Goal: Transaction & Acquisition: Book appointment/travel/reservation

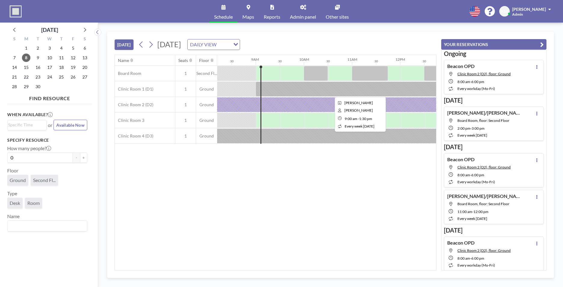
scroll to position [0, 409]
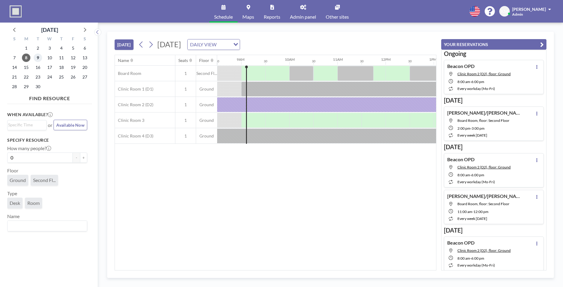
click at [35, 57] on span "9" at bounding box center [38, 58] width 8 height 8
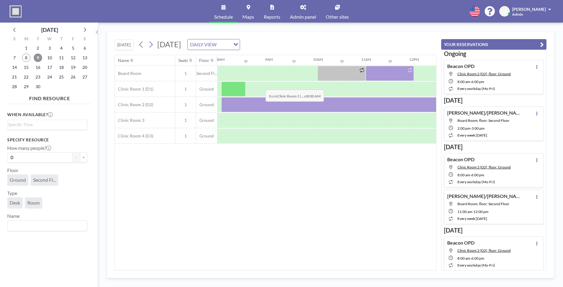
scroll to position [0, 381]
click at [39, 55] on span "9" at bounding box center [38, 58] width 8 height 8
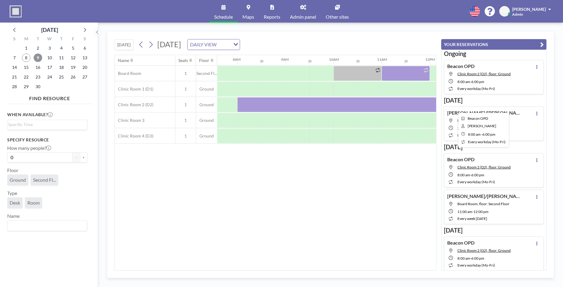
scroll to position [0, 365]
click at [27, 55] on span "8" at bounding box center [26, 58] width 8 height 8
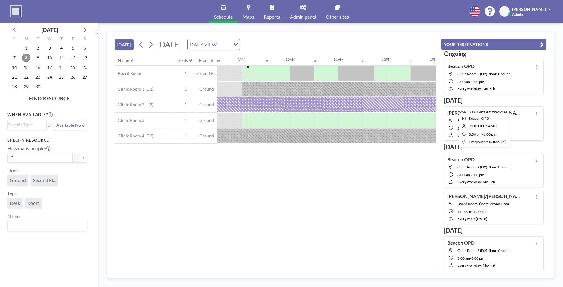
scroll to position [0, 409]
click at [266, 108] on div at bounding box center [433, 104] width 481 height 15
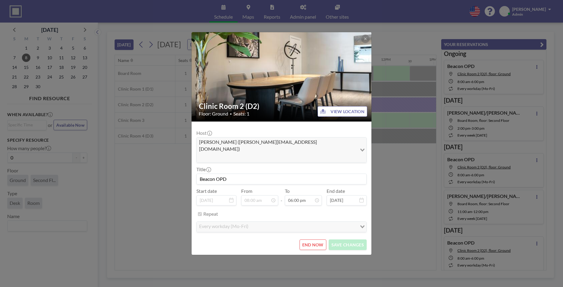
scroll to position [385, 0]
click at [317, 239] on button "END NOW" at bounding box center [312, 244] width 27 height 11
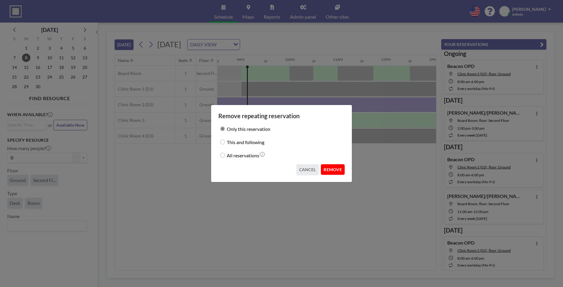
click at [332, 172] on button "REMOVE" at bounding box center [333, 169] width 24 height 11
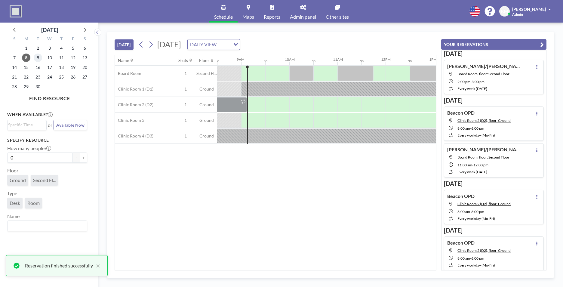
click at [37, 57] on span "9" at bounding box center [38, 58] width 8 height 8
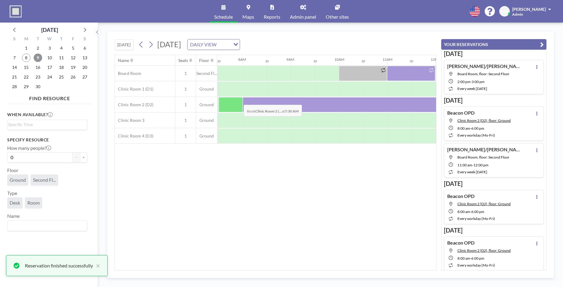
scroll to position [0, 361]
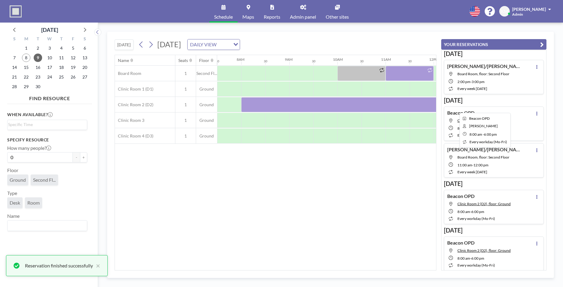
click at [262, 106] on div at bounding box center [481, 104] width 481 height 15
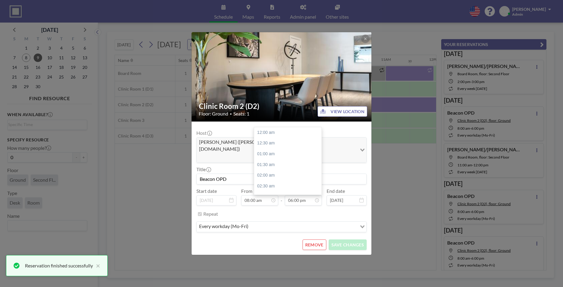
scroll to position [385, 0]
click at [319, 239] on button "REMOVE" at bounding box center [314, 244] width 24 height 11
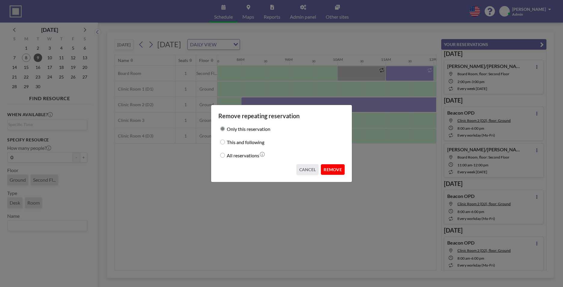
click at [337, 171] on button "REMOVE" at bounding box center [333, 169] width 24 height 11
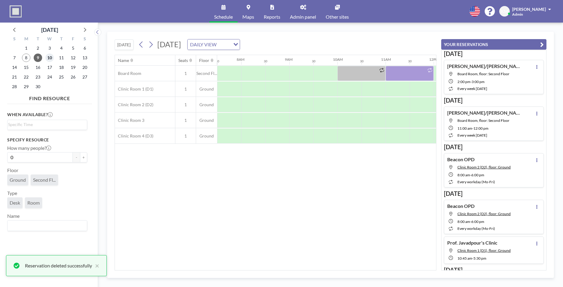
click at [50, 61] on span "10" at bounding box center [49, 58] width 8 height 8
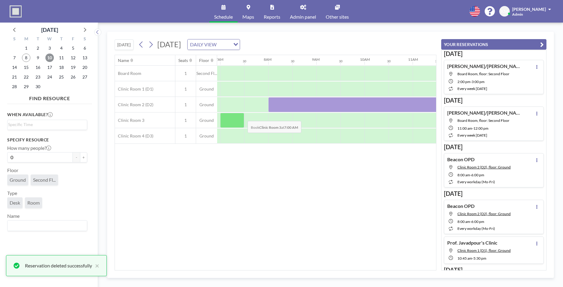
scroll to position [0, 361]
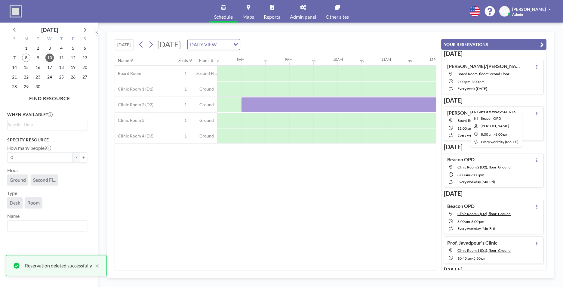
click at [272, 103] on div at bounding box center [481, 104] width 481 height 15
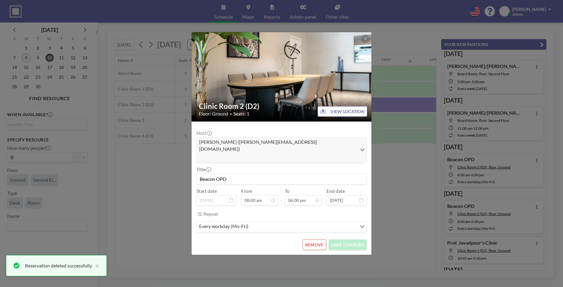
scroll to position [385, 0]
click at [317, 239] on button "REMOVE" at bounding box center [314, 244] width 24 height 11
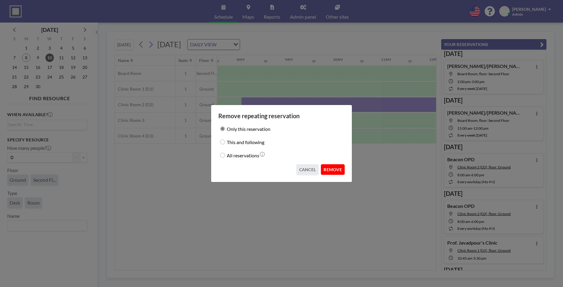
click at [333, 167] on button "REMOVE" at bounding box center [333, 169] width 24 height 11
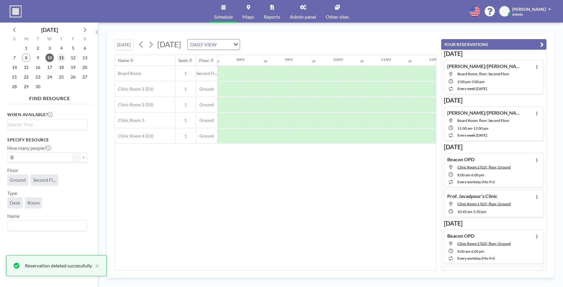
click at [64, 59] on span "11" at bounding box center [61, 58] width 8 height 8
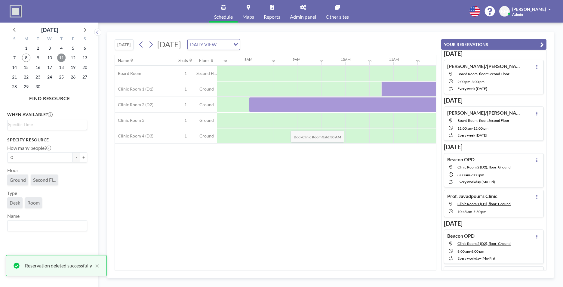
scroll to position [0, 361]
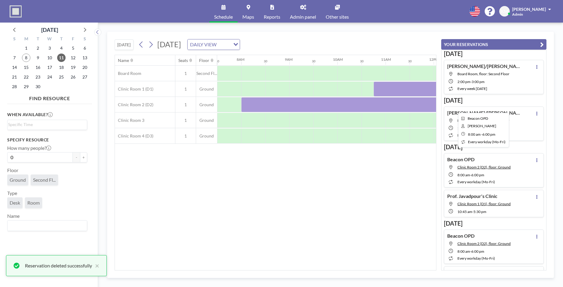
click at [311, 106] on div at bounding box center [481, 104] width 481 height 15
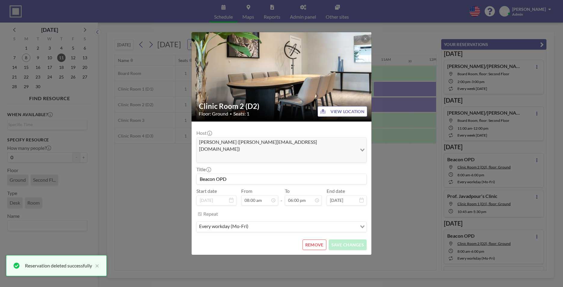
click at [318, 240] on button "REMOVE" at bounding box center [314, 244] width 24 height 11
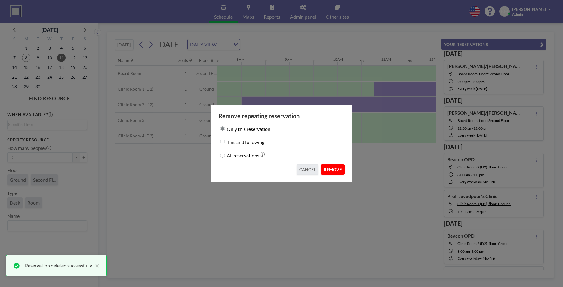
click at [336, 167] on button "REMOVE" at bounding box center [333, 169] width 24 height 11
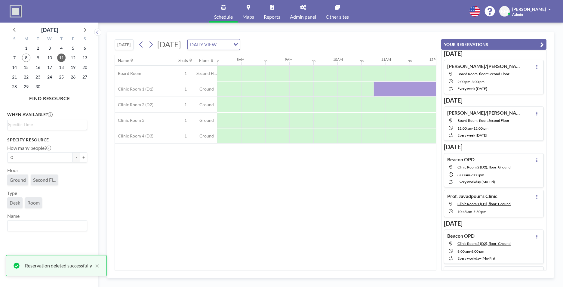
click at [71, 63] on div "19" at bounding box center [73, 68] width 12 height 10
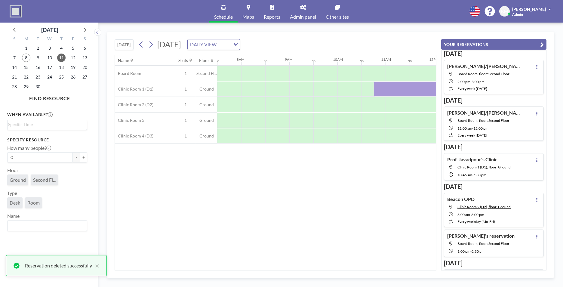
click at [71, 62] on div "12" at bounding box center [73, 58] width 12 height 10
click at [72, 61] on span "12" at bounding box center [73, 58] width 8 height 8
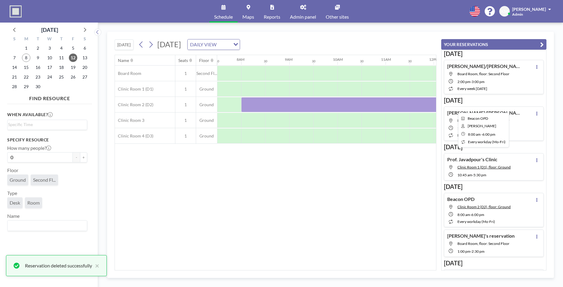
click at [297, 100] on div at bounding box center [481, 104] width 481 height 15
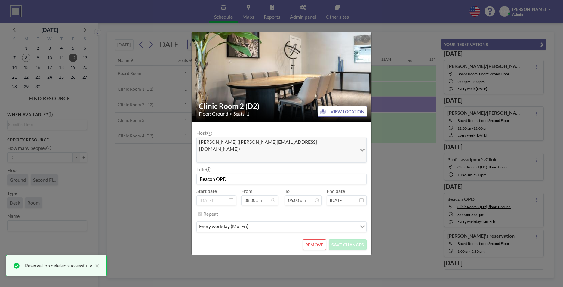
click at [323, 239] on button "REMOVE" at bounding box center [314, 244] width 24 height 11
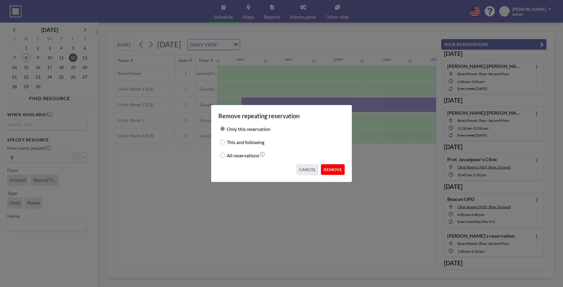
click at [326, 173] on button "REMOVE" at bounding box center [333, 169] width 24 height 11
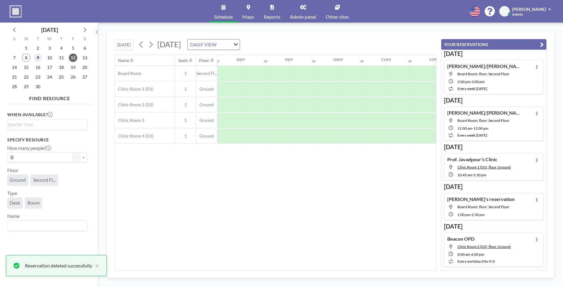
click at [39, 58] on span "9" at bounding box center [38, 58] width 8 height 8
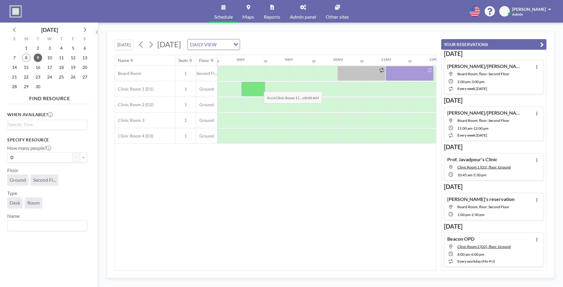
click at [259, 87] on div at bounding box center [253, 88] width 24 height 15
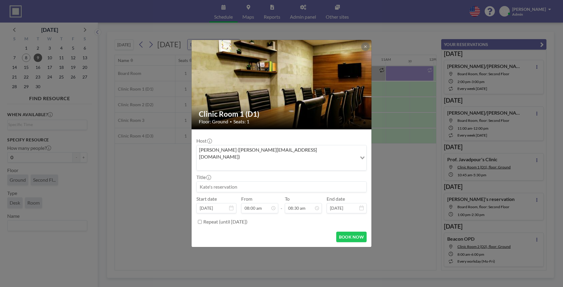
click at [256, 182] on input at bounding box center [282, 187] width 170 height 10
type input "Peter Meagher Clinic"
click at [229, 219] on label "Repeat (until [DATE])" at bounding box center [225, 222] width 44 height 6
click at [202, 220] on input "Repeat (until [DATE])" at bounding box center [200, 222] width 4 height 4
checkbox input "true"
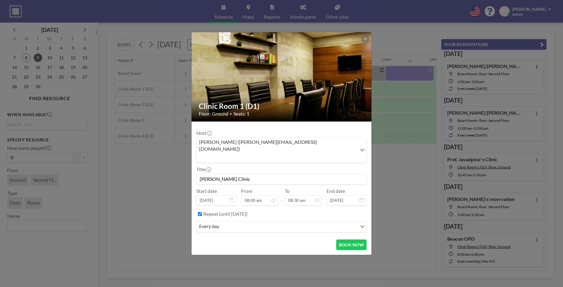
click at [233, 223] on input "Search for option" at bounding box center [288, 227] width 135 height 8
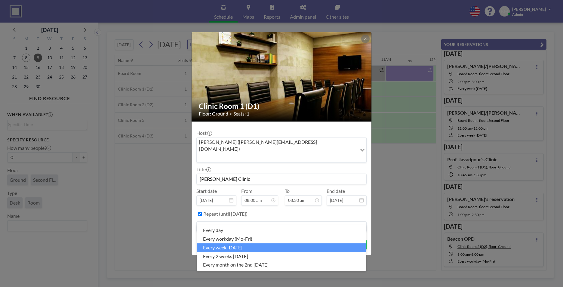
click at [253, 247] on li "every week [DATE]" at bounding box center [281, 247] width 169 height 9
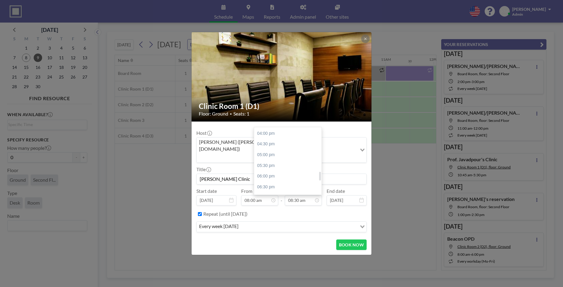
scroll to position [344, 0]
click at [300, 148] on div "05:00 pm" at bounding box center [289, 152] width 70 height 11
type input "05:00 pm"
click at [200, 174] on input "Peter Meagher Clinic" at bounding box center [282, 179] width 170 height 10
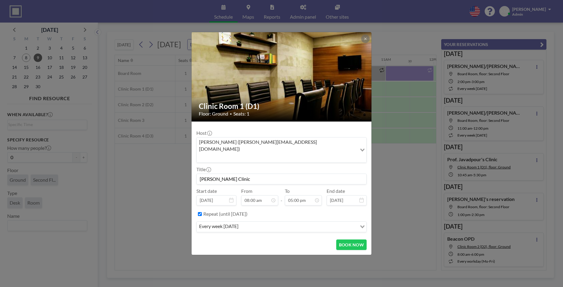
type input "[PERSON_NAME] Clinic"
drag, startPoint x: 266, startPoint y: 169, endPoint x: 190, endPoint y: 171, distance: 76.1
click at [190, 171] on div "Clinic Room 1 (D1) Floor: Ground • Seats: 1 Host Kate Maguire (kate@criticalcar…" at bounding box center [281, 143] width 563 height 287
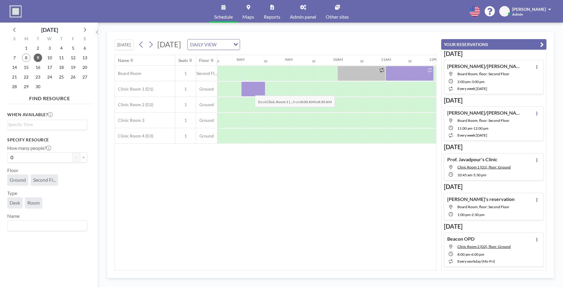
click at [250, 91] on div at bounding box center [253, 88] width 24 height 15
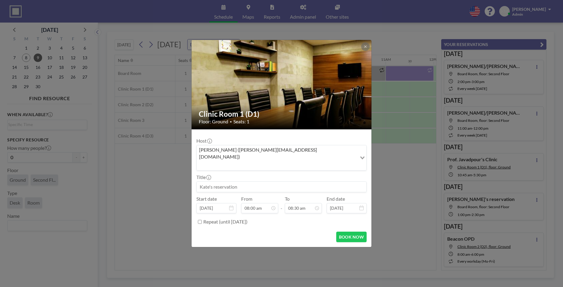
click at [257, 182] on input at bounding box center [282, 187] width 170 height 10
paste input "D"
type input "[PERSON_NAME] Clinic"
click at [292, 203] on input "08:30 am" at bounding box center [303, 208] width 37 height 10
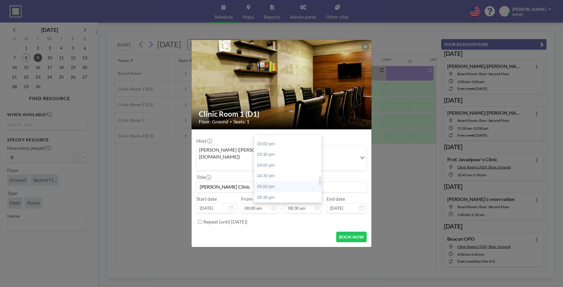
click at [292, 182] on div "05:00 pm" at bounding box center [289, 186] width 70 height 11
type input "05:00 pm"
click at [234, 217] on div "Repeat (until [DATE])" at bounding box center [284, 222] width 163 height 10
click at [236, 219] on label "Repeat (until [DATE])" at bounding box center [225, 222] width 44 height 6
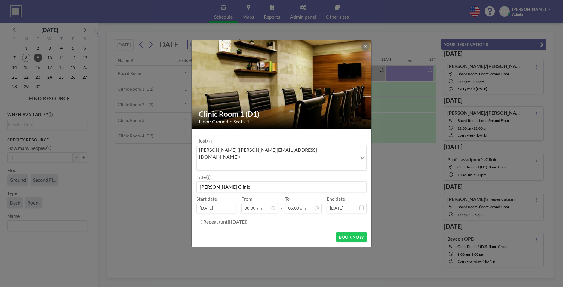
click at [202, 220] on input "Repeat (until [DATE])" at bounding box center [200, 222] width 4 height 4
checkbox input "true"
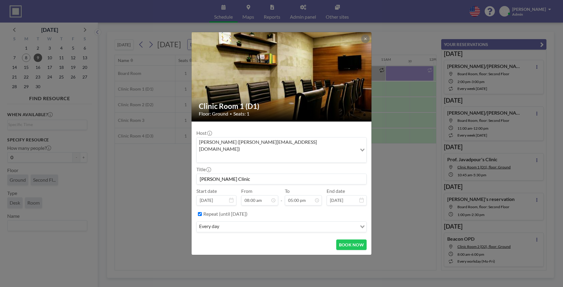
click at [236, 223] on input "Search for option" at bounding box center [288, 227] width 135 height 8
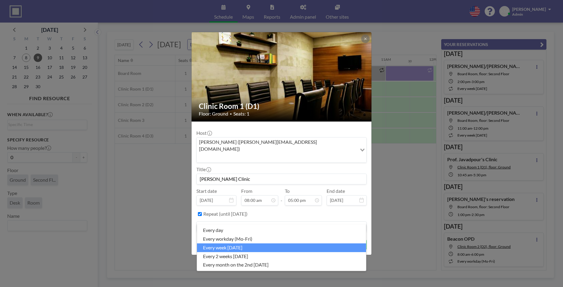
click at [246, 247] on li "every week [DATE]" at bounding box center [281, 247] width 169 height 9
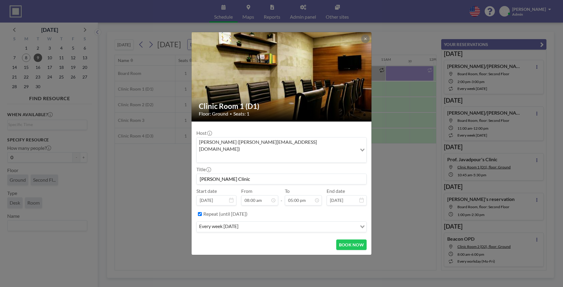
scroll to position [364, 0]
click at [302, 174] on input "[PERSON_NAME] Clinic" at bounding box center [282, 179] width 170 height 10
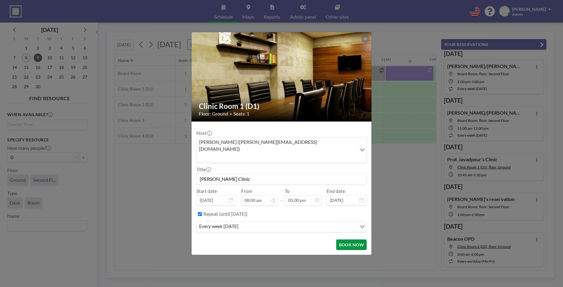
click at [360, 239] on button "BOOK NOW" at bounding box center [351, 244] width 30 height 11
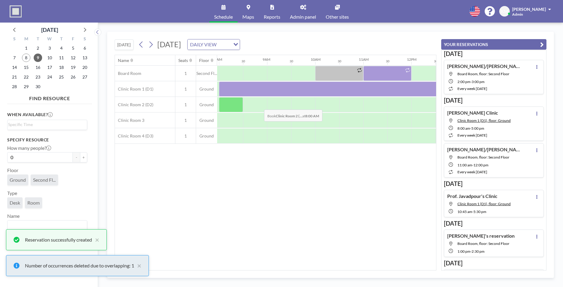
scroll to position [0, 383]
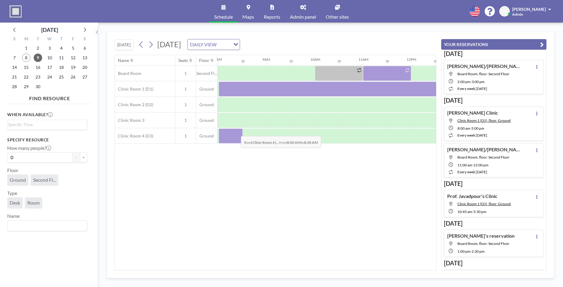
click at [236, 131] on div at bounding box center [231, 135] width 24 height 15
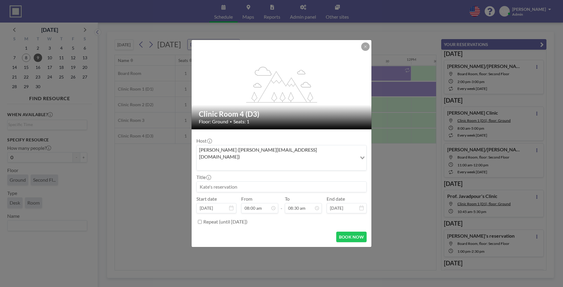
click at [234, 182] on input at bounding box center [282, 187] width 170 height 10
paste input "[PERSON_NAME] Clinic"
type input "[PERSON_NAME] Clinic"
click at [231, 219] on label "Repeat (until [DATE])" at bounding box center [225, 222] width 44 height 6
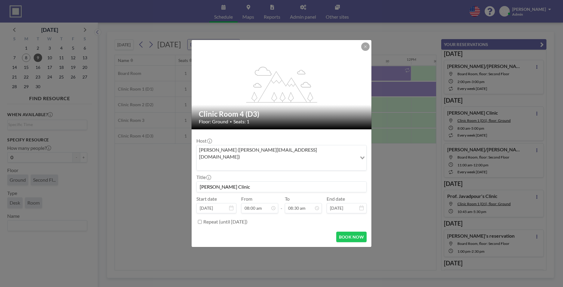
click at [202, 220] on input "Repeat (until [DATE])" at bounding box center [200, 222] width 4 height 4
checkbox input "true"
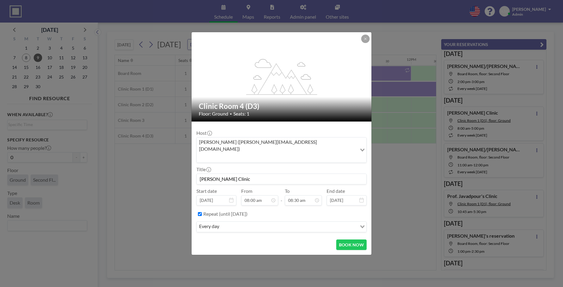
click at [242, 223] on input "Search for option" at bounding box center [288, 227] width 135 height 8
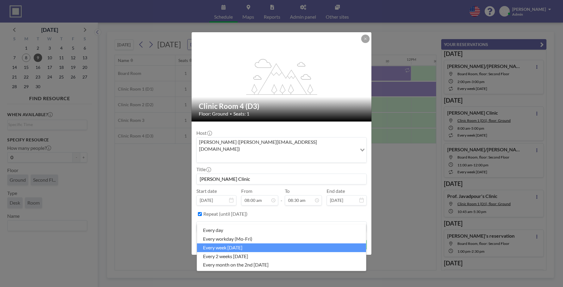
click at [245, 249] on li "every week [DATE]" at bounding box center [281, 247] width 169 height 9
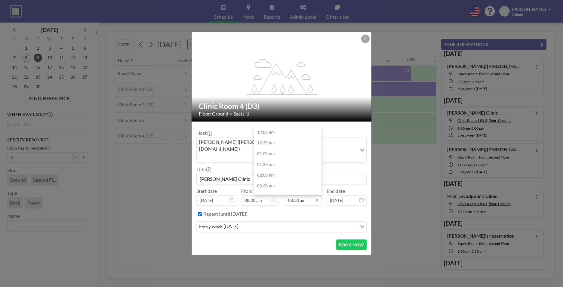
click at [306, 195] on input "08:30 am" at bounding box center [303, 200] width 37 height 10
click at [301, 177] on div "05:00 pm" at bounding box center [289, 182] width 70 height 11
type input "05:00 pm"
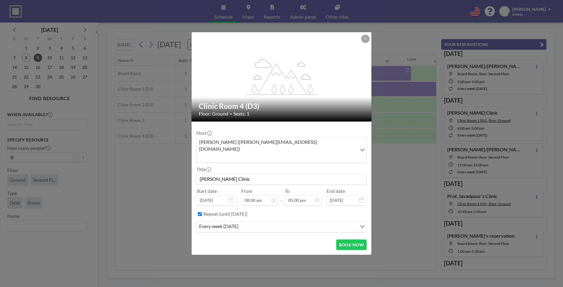
click at [320, 209] on div "Repeat (until [DATE])" at bounding box center [284, 214] width 163 height 10
click at [356, 239] on button "BOOK NOW" at bounding box center [351, 244] width 30 height 11
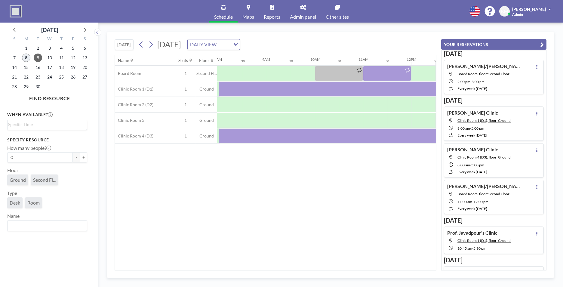
click at [25, 56] on span "8" at bounding box center [26, 58] width 8 height 8
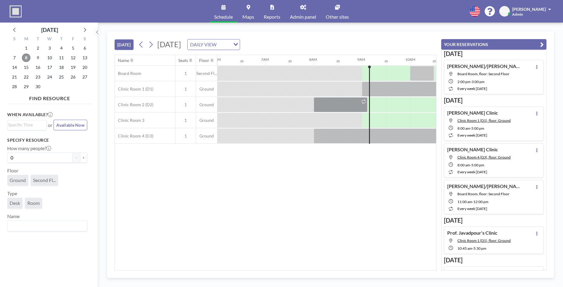
scroll to position [0, 409]
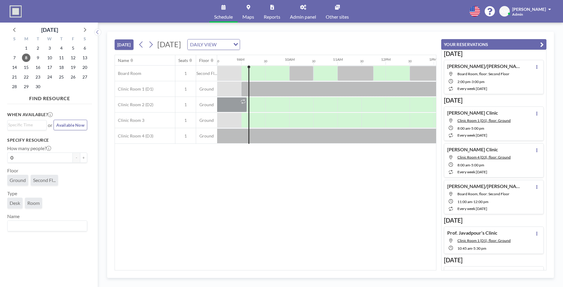
click at [129, 47] on button "[DATE]" at bounding box center [124, 44] width 19 height 11
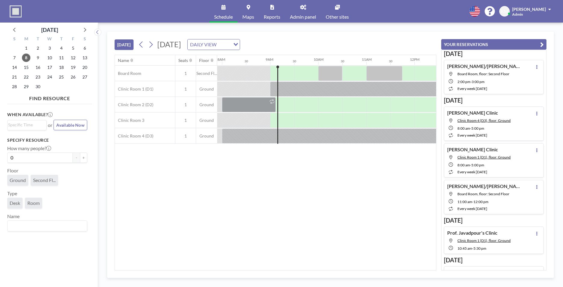
scroll to position [0, 409]
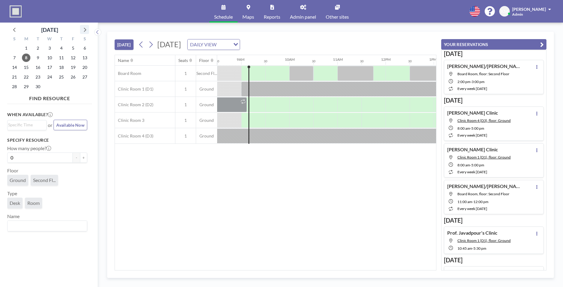
click at [87, 27] on icon at bounding box center [85, 30] width 8 height 8
click at [39, 87] on span "28" at bounding box center [38, 86] width 8 height 8
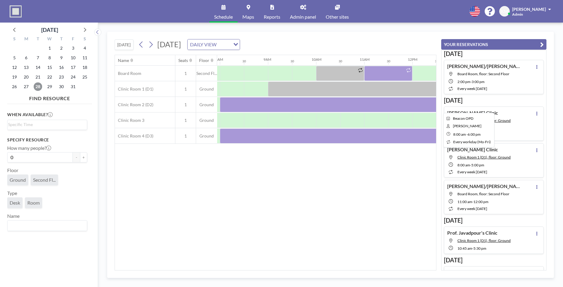
scroll to position [0, 382]
click at [299, 133] on div at bounding box center [435, 135] width 433 height 15
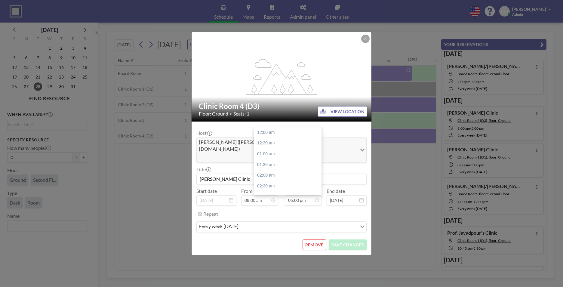
scroll to position [364, 0]
click at [365, 40] on icon at bounding box center [365, 39] width 2 height 2
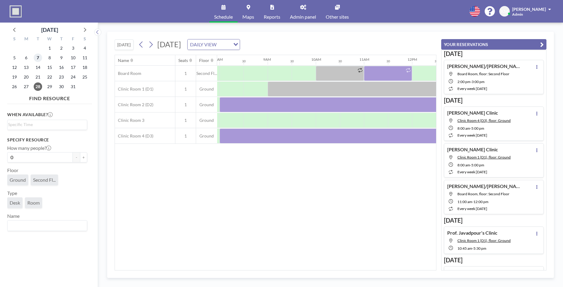
click at [36, 61] on span "7" at bounding box center [38, 58] width 8 height 8
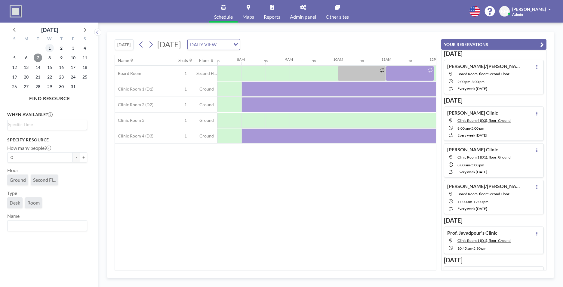
scroll to position [0, 361]
click at [11, 27] on icon at bounding box center [15, 30] width 8 height 8
click at [38, 59] on span "9" at bounding box center [38, 58] width 8 height 8
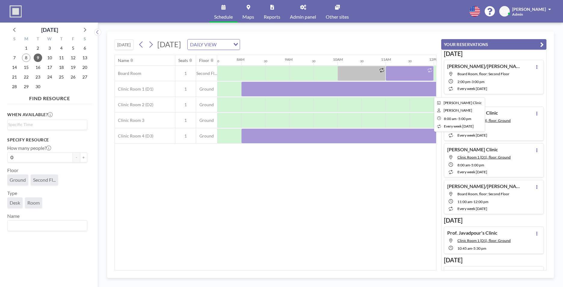
click at [269, 89] on div at bounding box center [457, 88] width 433 height 15
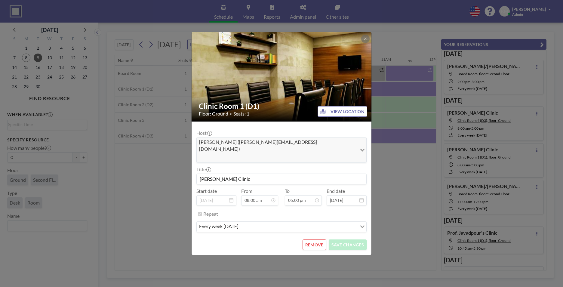
scroll to position [171, 0]
click at [263, 223] on input "Search for option" at bounding box center [298, 227] width 116 height 8
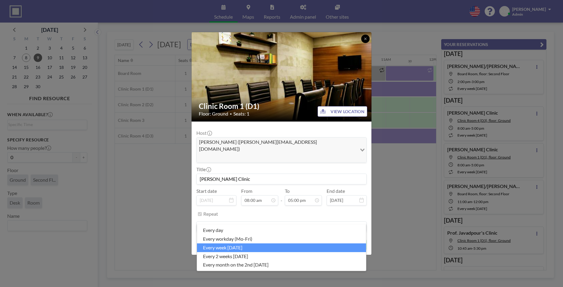
click at [367, 41] on icon at bounding box center [365, 39] width 4 height 4
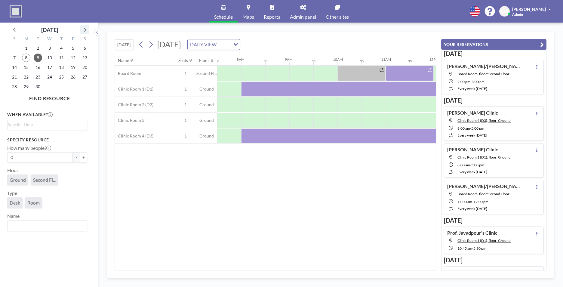
click at [83, 28] on icon at bounding box center [85, 30] width 8 height 8
click at [36, 85] on span "28" at bounding box center [38, 86] width 8 height 8
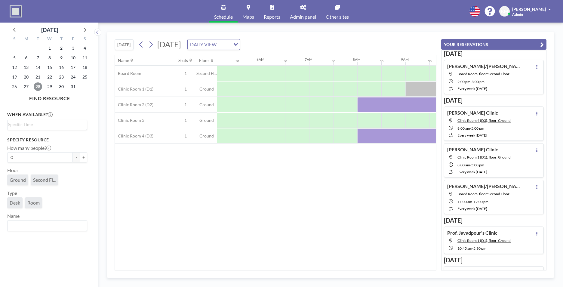
scroll to position [0, 361]
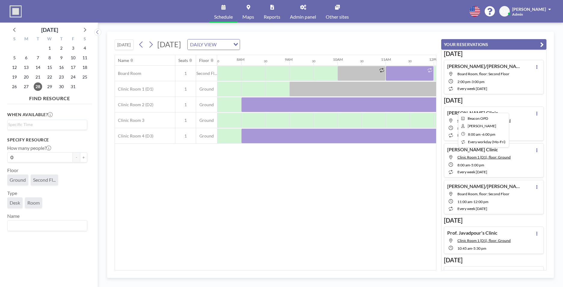
click at [280, 105] on div at bounding box center [481, 104] width 481 height 15
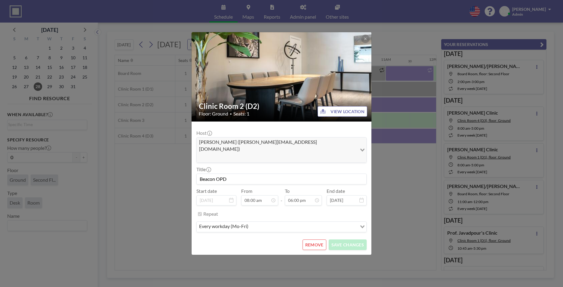
click at [259, 174] on input "Beacon OPD" at bounding box center [282, 179] width 170 height 10
click at [319, 239] on button "REMOVE" at bounding box center [314, 244] width 24 height 11
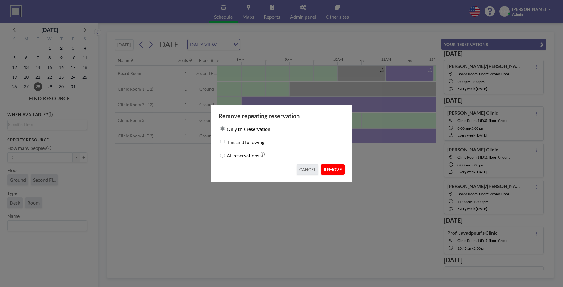
click at [330, 173] on button "REMOVE" at bounding box center [333, 169] width 24 height 11
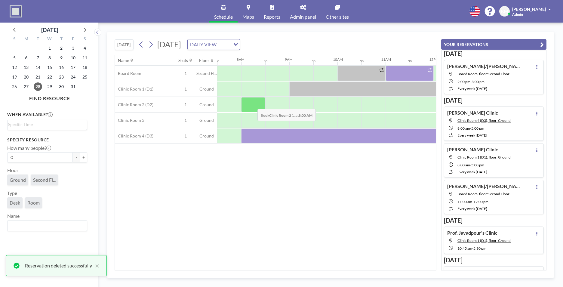
click at [253, 104] on div at bounding box center [253, 104] width 24 height 15
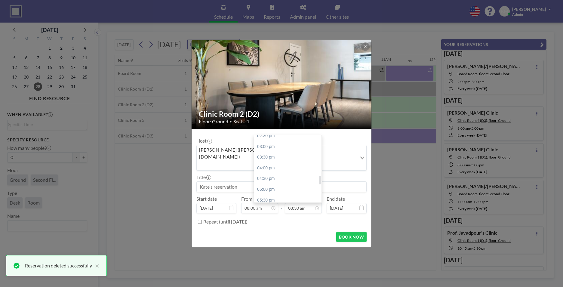
scroll to position [317, 0]
click at [297, 181] on div "05:00 pm" at bounding box center [289, 186] width 70 height 11
type input "05:00 pm"
click at [290, 182] on input at bounding box center [282, 187] width 170 height 10
paste input "[PERSON_NAME] Clinic"
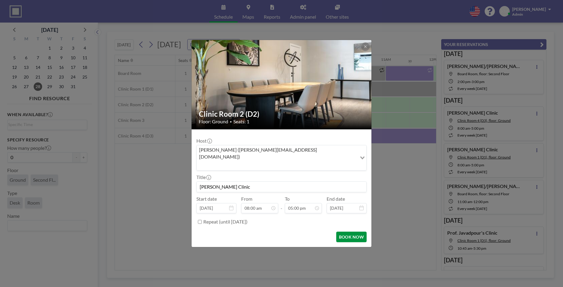
type input "[PERSON_NAME] Clinic"
click at [353, 231] on button "BOOK NOW" at bounding box center [351, 236] width 30 height 11
